Goal: Information Seeking & Learning: Learn about a topic

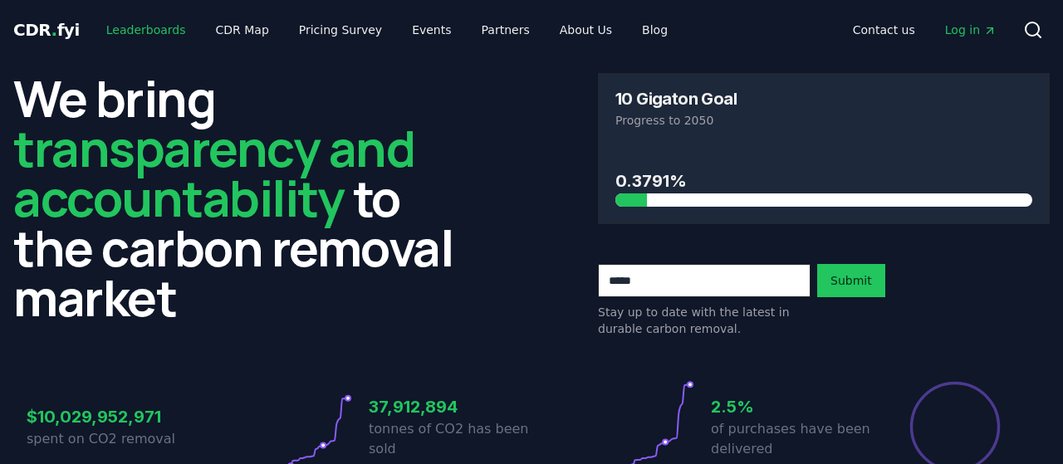
click at [148, 34] on link "Leaderboards" at bounding box center [146, 30] width 106 height 30
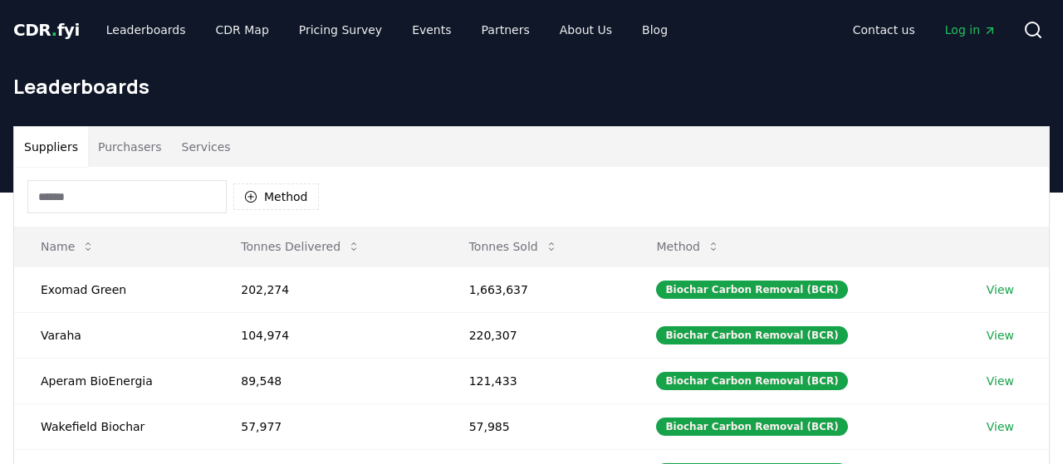
click at [89, 202] on input at bounding box center [126, 196] width 199 height 33
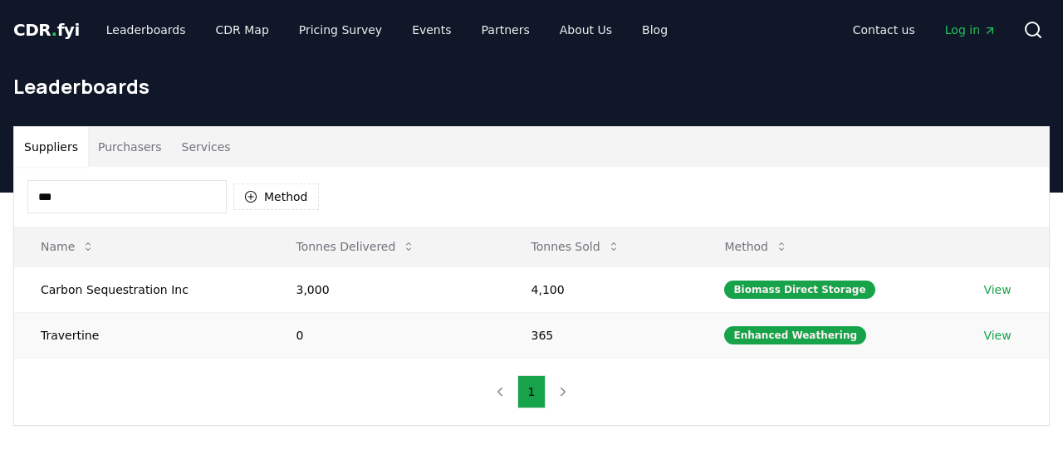
type input "***"
drag, startPoint x: 554, startPoint y: 331, endPoint x: 531, endPoint y: 331, distance: 22.4
click at [531, 331] on td "365" at bounding box center [601, 335] width 193 height 46
click at [561, 334] on td "365" at bounding box center [601, 335] width 193 height 46
drag, startPoint x: 561, startPoint y: 334, endPoint x: 531, endPoint y: 333, distance: 30.7
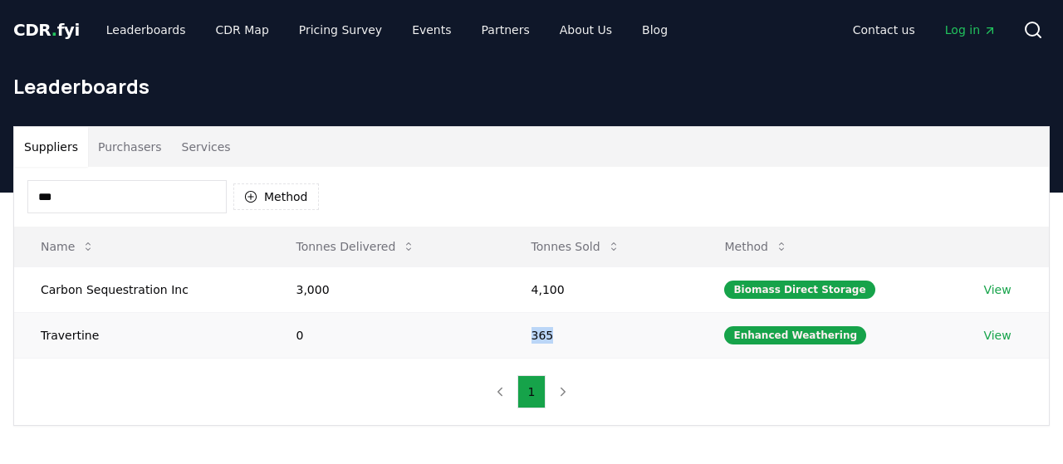
click at [531, 333] on td "365" at bounding box center [601, 335] width 193 height 46
drag, startPoint x: 279, startPoint y: 324, endPoint x: 311, endPoint y: 329, distance: 32.8
click at [311, 329] on td "0" at bounding box center [387, 335] width 235 height 46
click at [761, 328] on div "Enhanced Weathering" at bounding box center [795, 335] width 142 height 18
drag, startPoint x: 859, startPoint y: 335, endPoint x: 771, endPoint y: 331, distance: 87.3
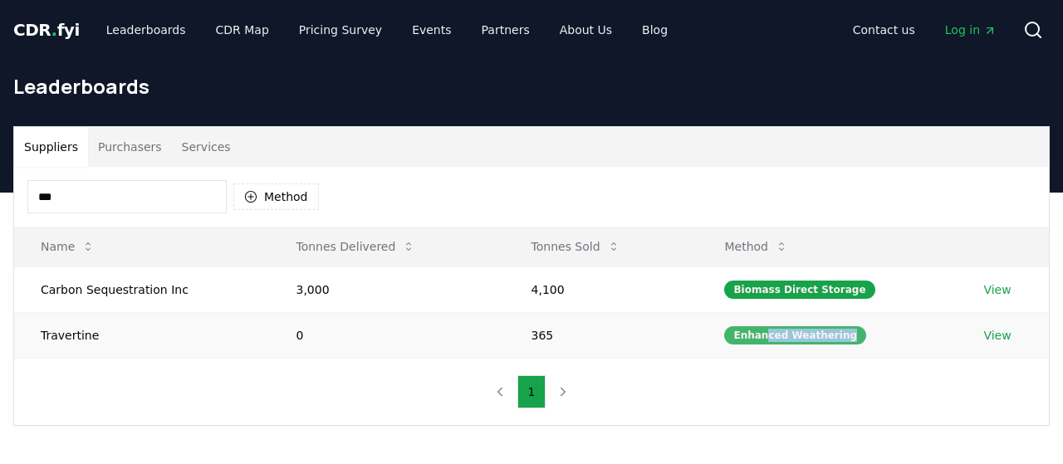
click at [771, 331] on td "Enhanced Weathering" at bounding box center [827, 335] width 259 height 46
click at [29, 24] on span "CDR . fyi" at bounding box center [46, 30] width 66 height 20
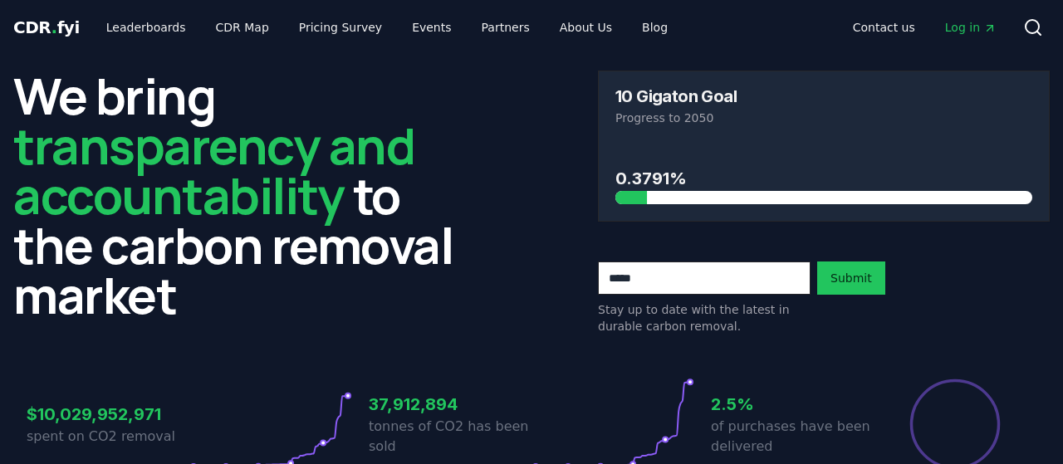
scroll to position [1, 0]
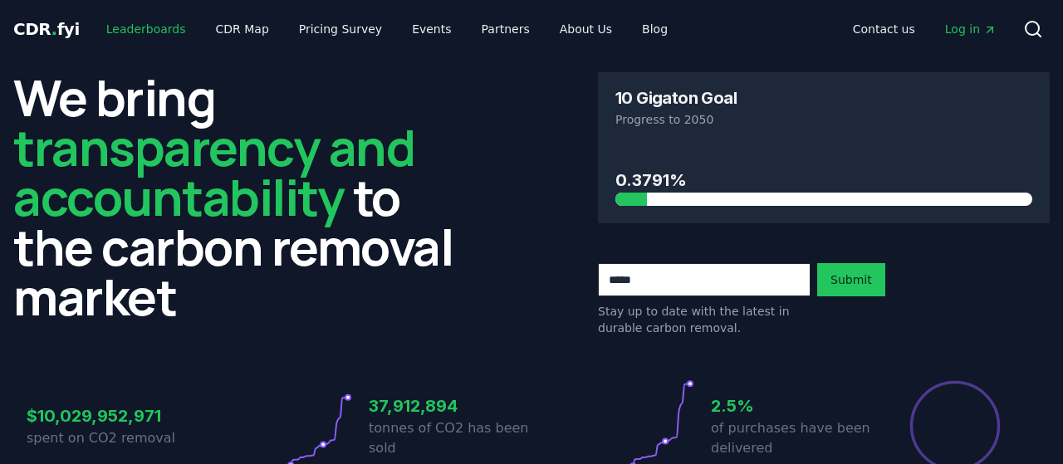
click at [117, 27] on link "Leaderboards" at bounding box center [146, 29] width 106 height 30
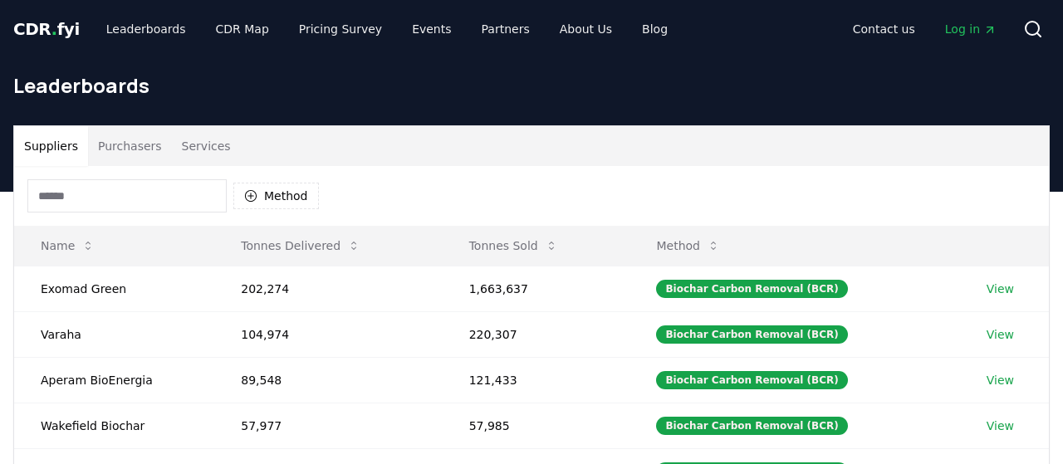
click at [66, 203] on input at bounding box center [126, 195] width 199 height 33
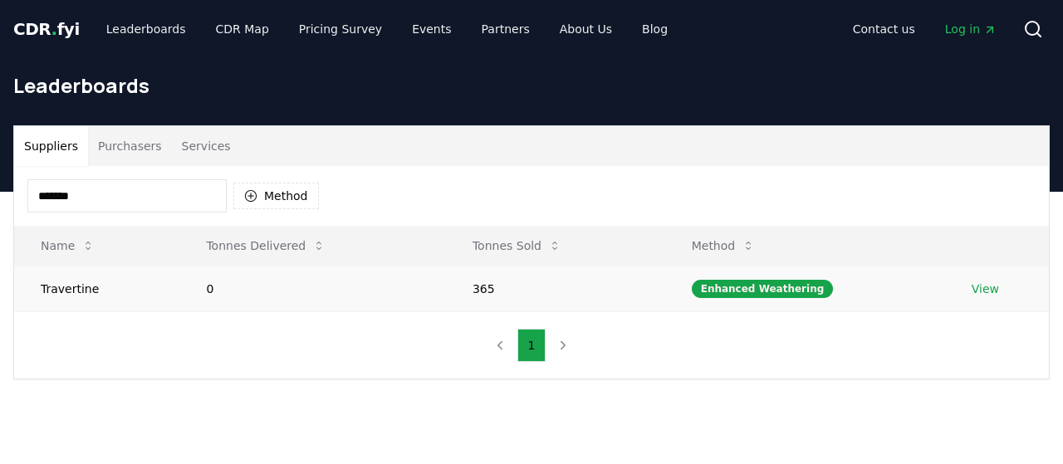
type input "*******"
click at [979, 296] on td "View" at bounding box center [997, 289] width 104 height 46
click at [984, 291] on link "View" at bounding box center [985, 289] width 27 height 17
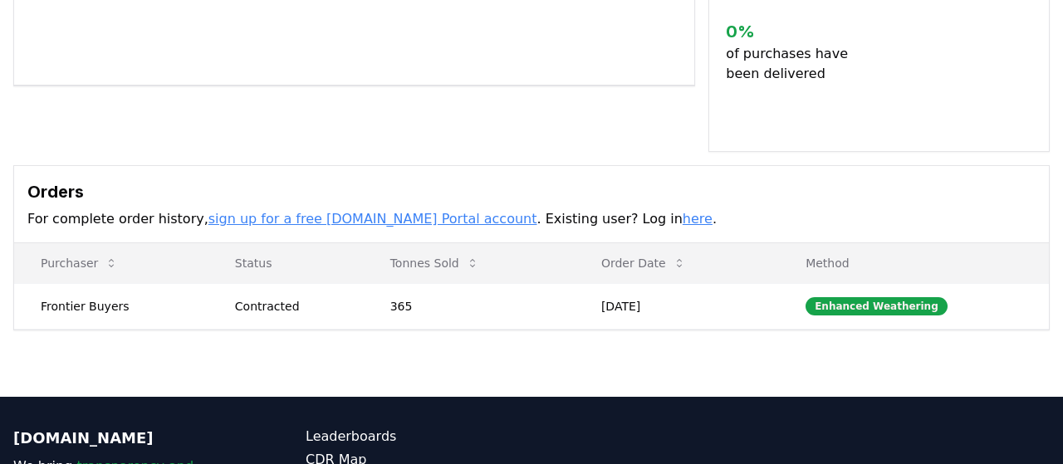
scroll to position [392, 0]
